Goal: Task Accomplishment & Management: Use online tool/utility

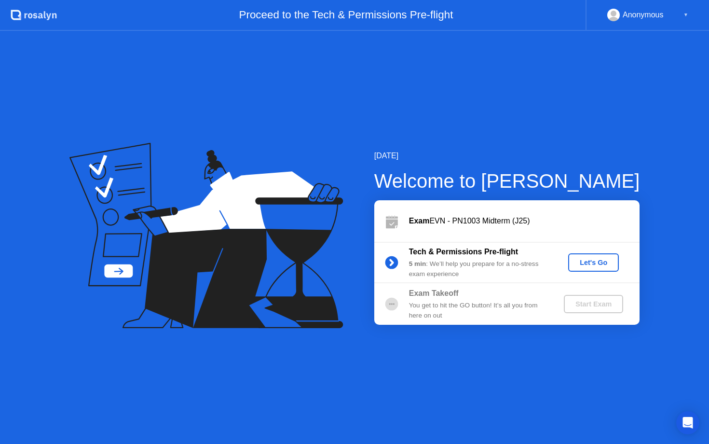
click at [590, 266] on div "Let's Go" at bounding box center [593, 263] width 43 height 8
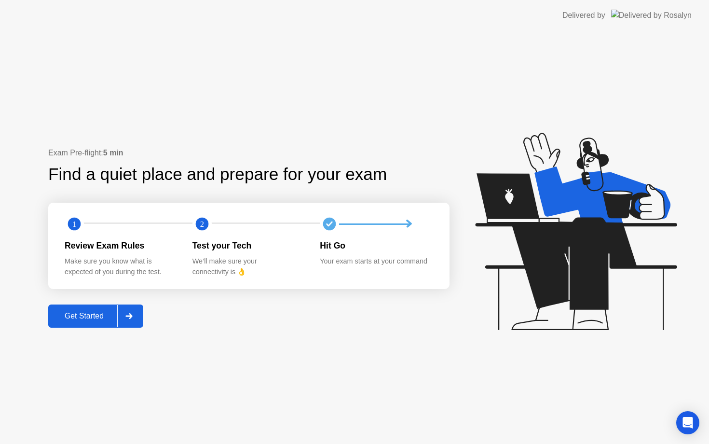
click at [76, 319] on div "Get Started" at bounding box center [84, 316] width 66 height 9
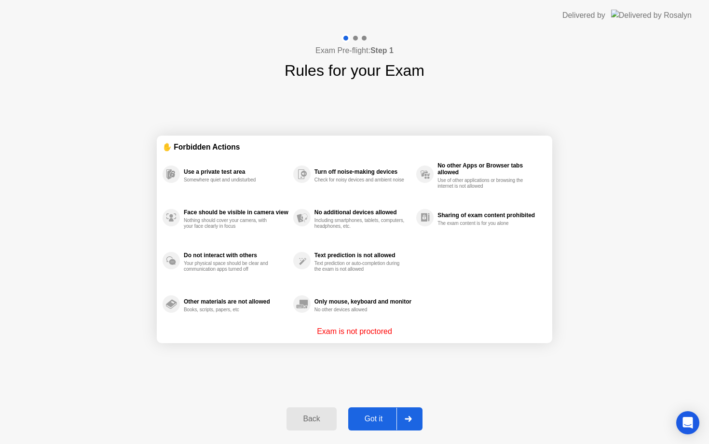
click at [367, 422] on div "Got it" at bounding box center [373, 418] width 45 height 9
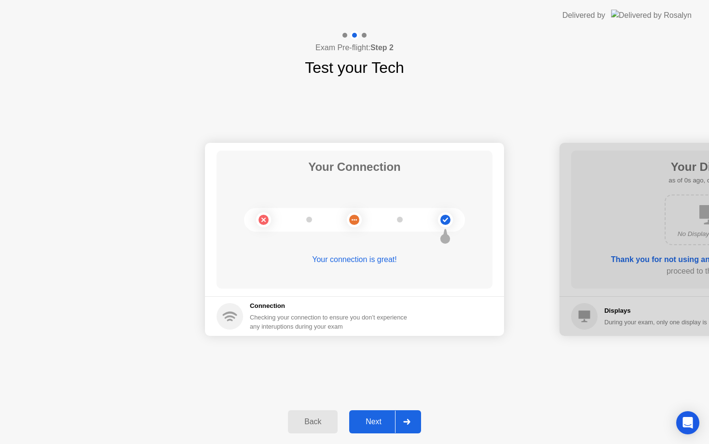
click at [367, 422] on div "Next" at bounding box center [373, 421] width 43 height 9
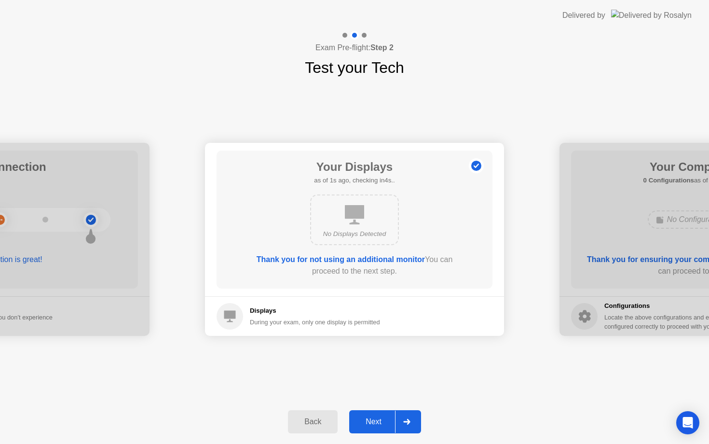
click at [367, 422] on div "Next" at bounding box center [373, 421] width 43 height 9
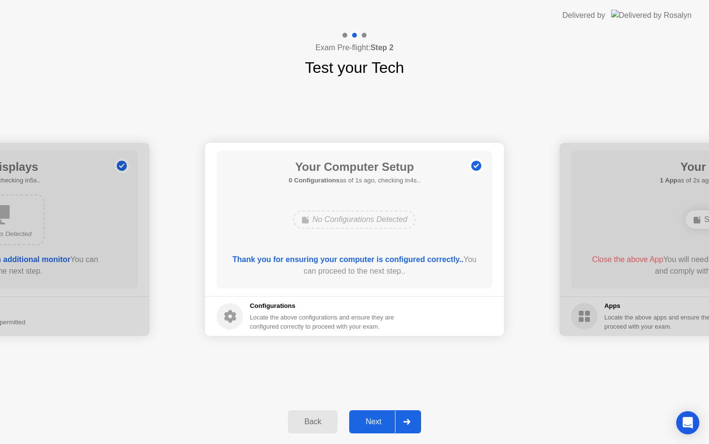
click at [367, 422] on div "Next" at bounding box center [373, 421] width 43 height 9
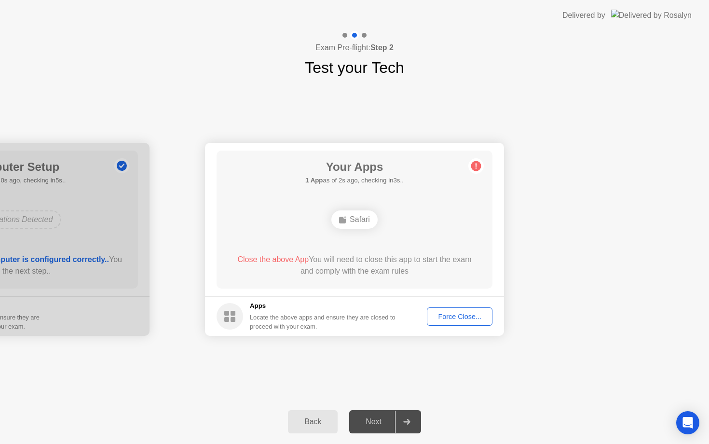
click at [447, 315] on div "Force Close..." at bounding box center [459, 317] width 59 height 8
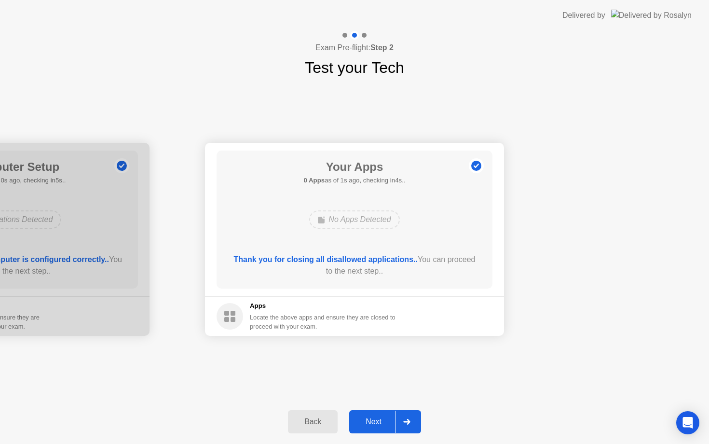
click at [378, 420] on div "Next" at bounding box center [373, 421] width 43 height 9
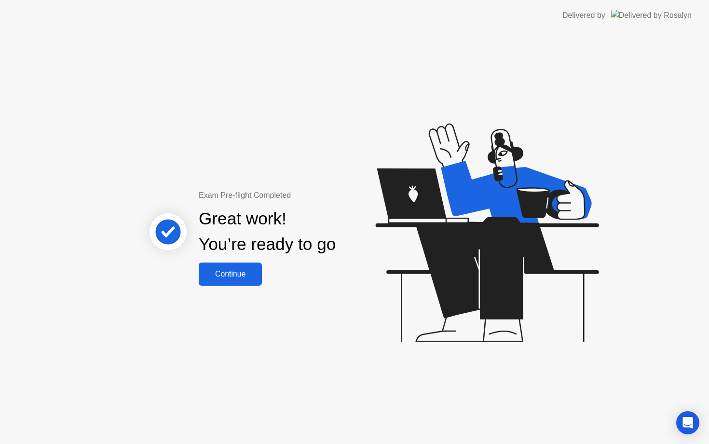
click at [226, 279] on button "Continue" at bounding box center [230, 273] width 63 height 23
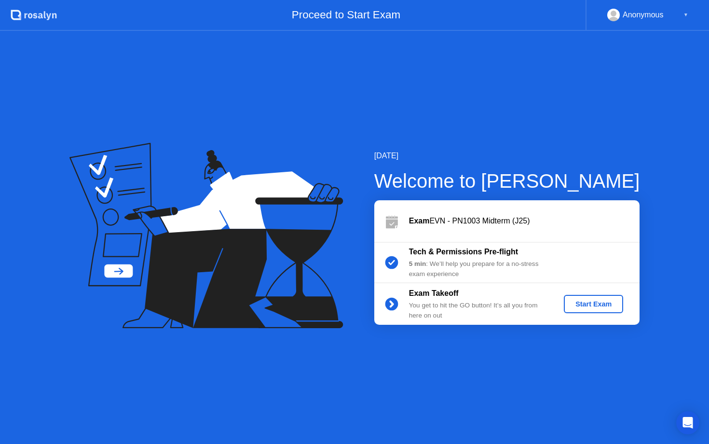
click at [598, 303] on div "Start Exam" at bounding box center [594, 304] width 52 height 8
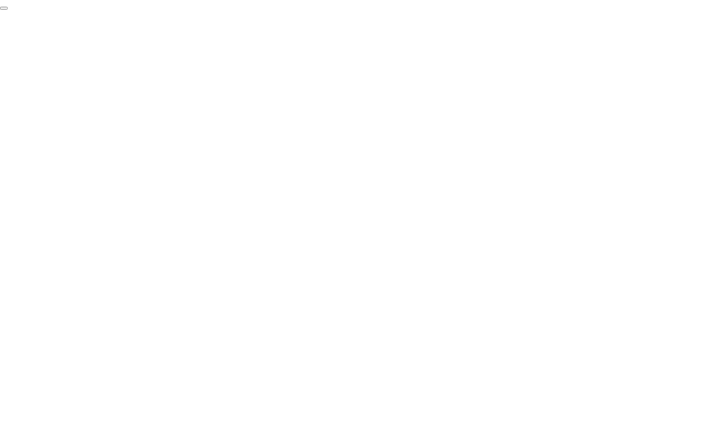
click div "End Proctoring Session"
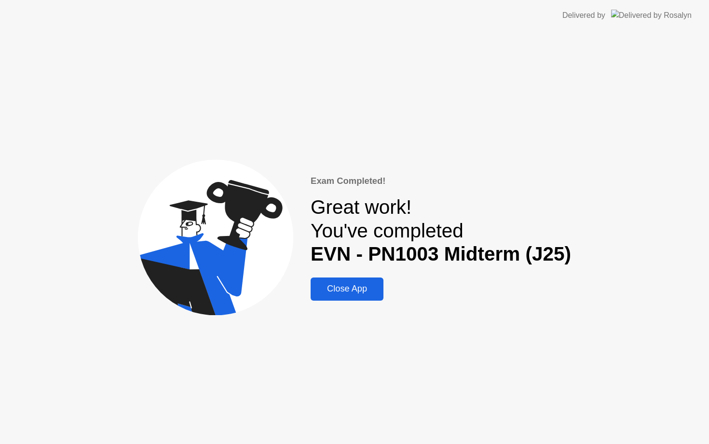
click at [364, 293] on div "Close App" at bounding box center [346, 289] width 67 height 10
